Goal: Information Seeking & Learning: Learn about a topic

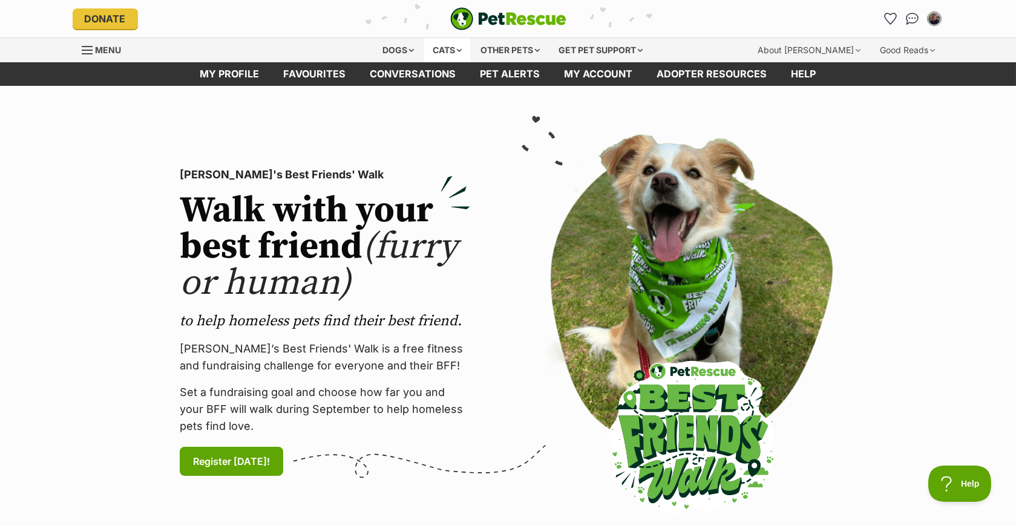
click at [433, 53] on div "Cats" at bounding box center [447, 50] width 46 height 24
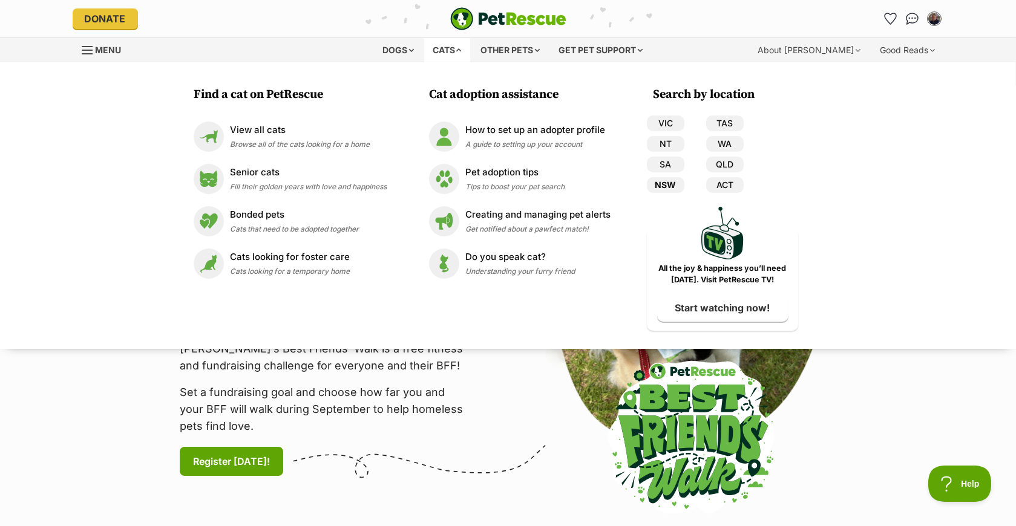
click at [671, 183] on link "NSW" at bounding box center [666, 185] width 38 height 16
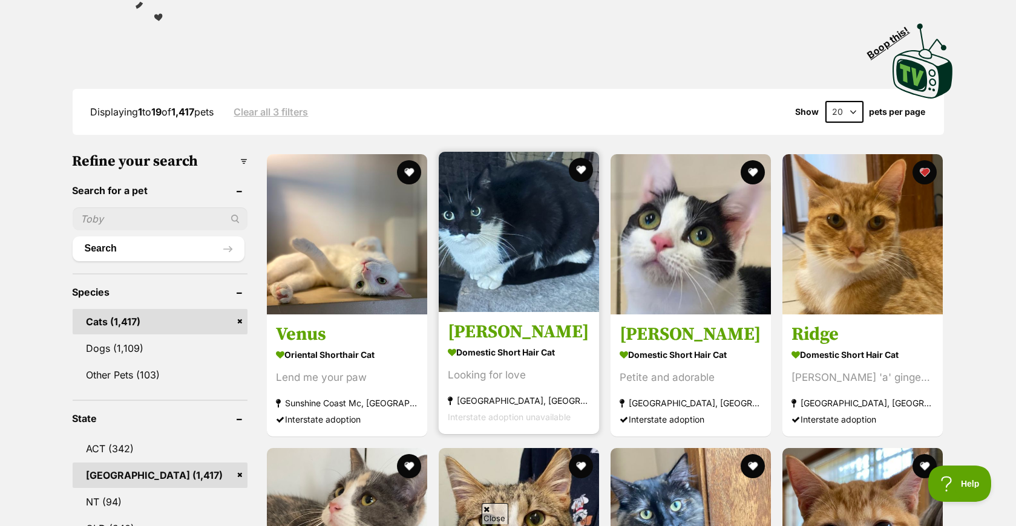
scroll to position [242, 0]
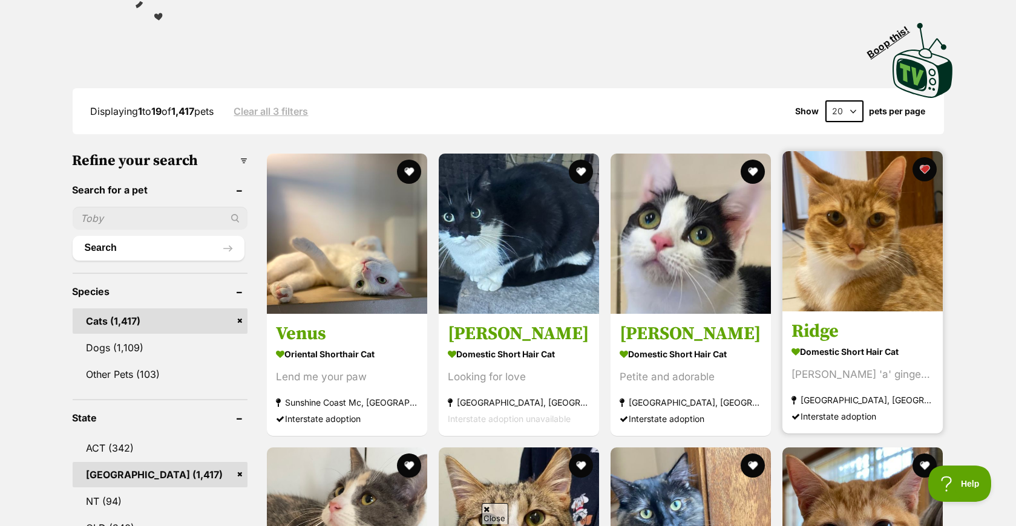
click at [863, 270] on img at bounding box center [862, 231] width 160 height 160
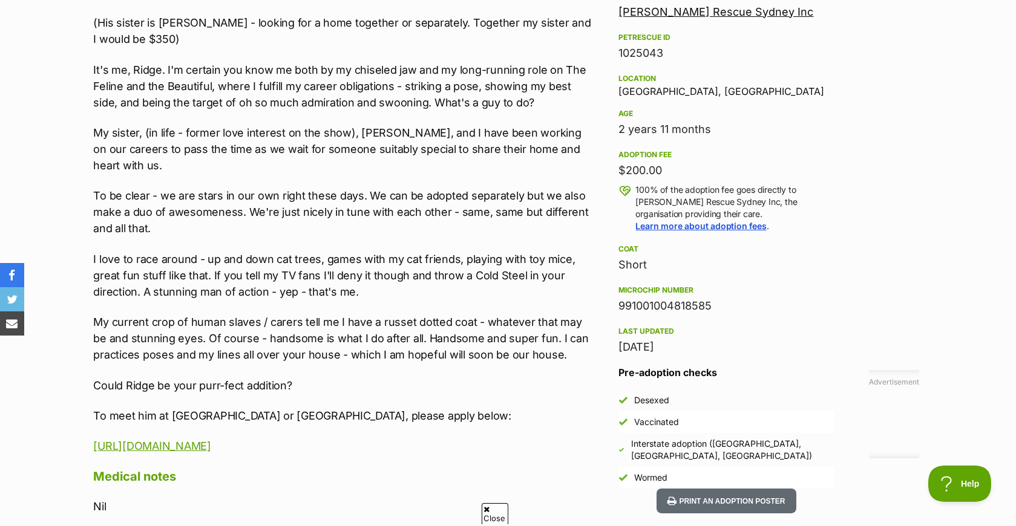
scroll to position [726, 0]
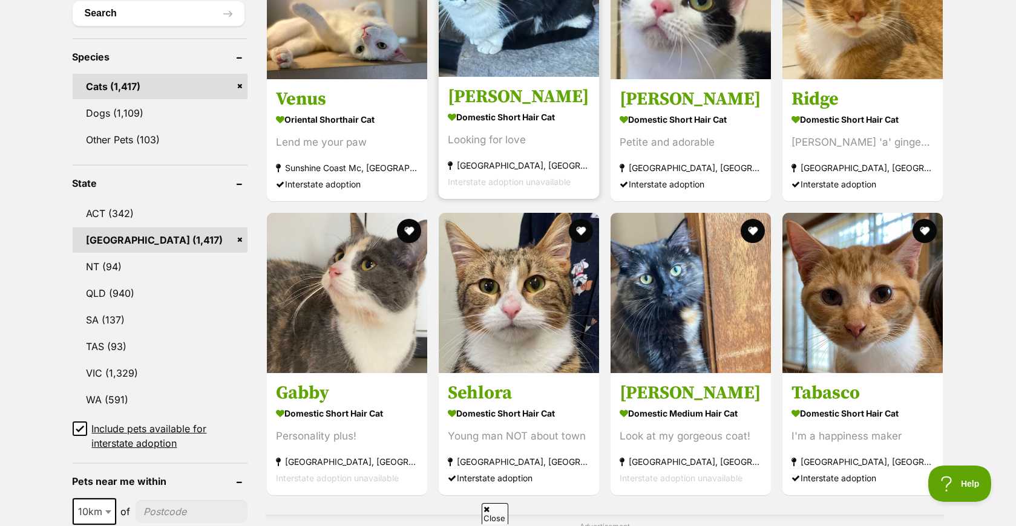
scroll to position [484, 0]
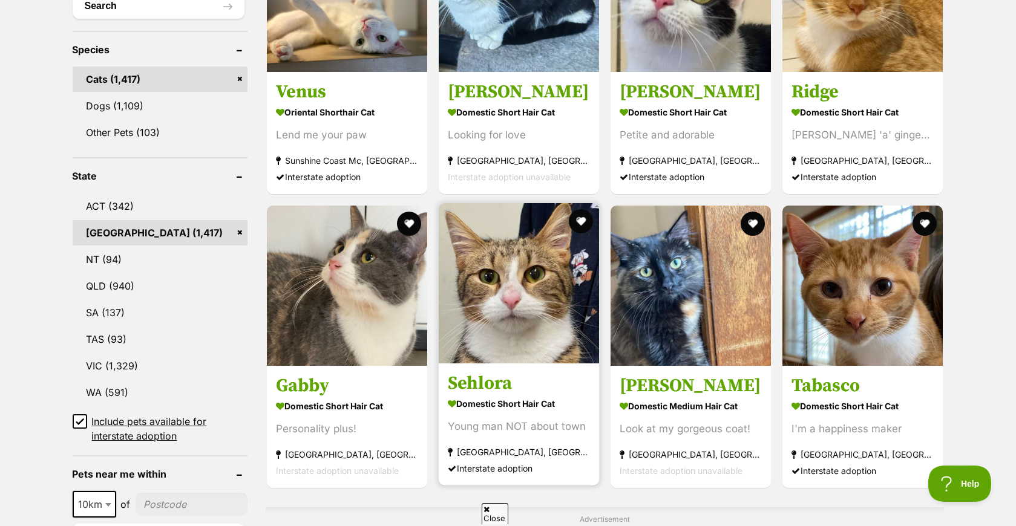
click at [545, 277] on img at bounding box center [519, 283] width 160 height 160
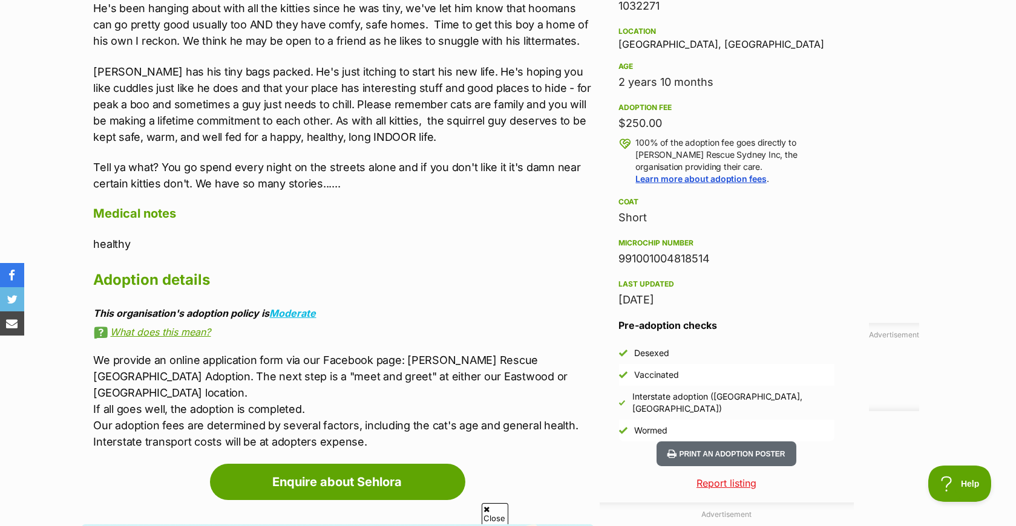
scroll to position [726, 0]
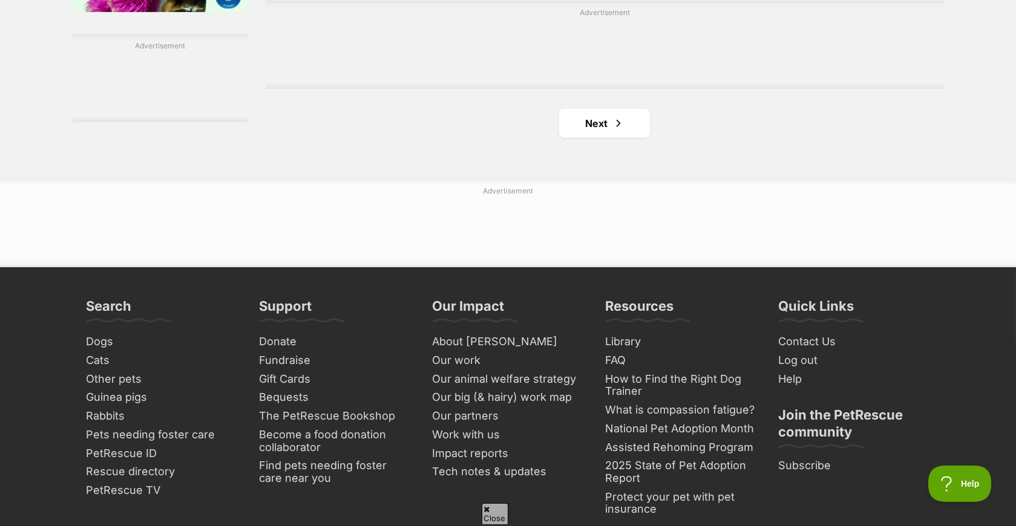
scroll to position [2118, 0]
